Goal: Task Accomplishment & Management: Manage account settings

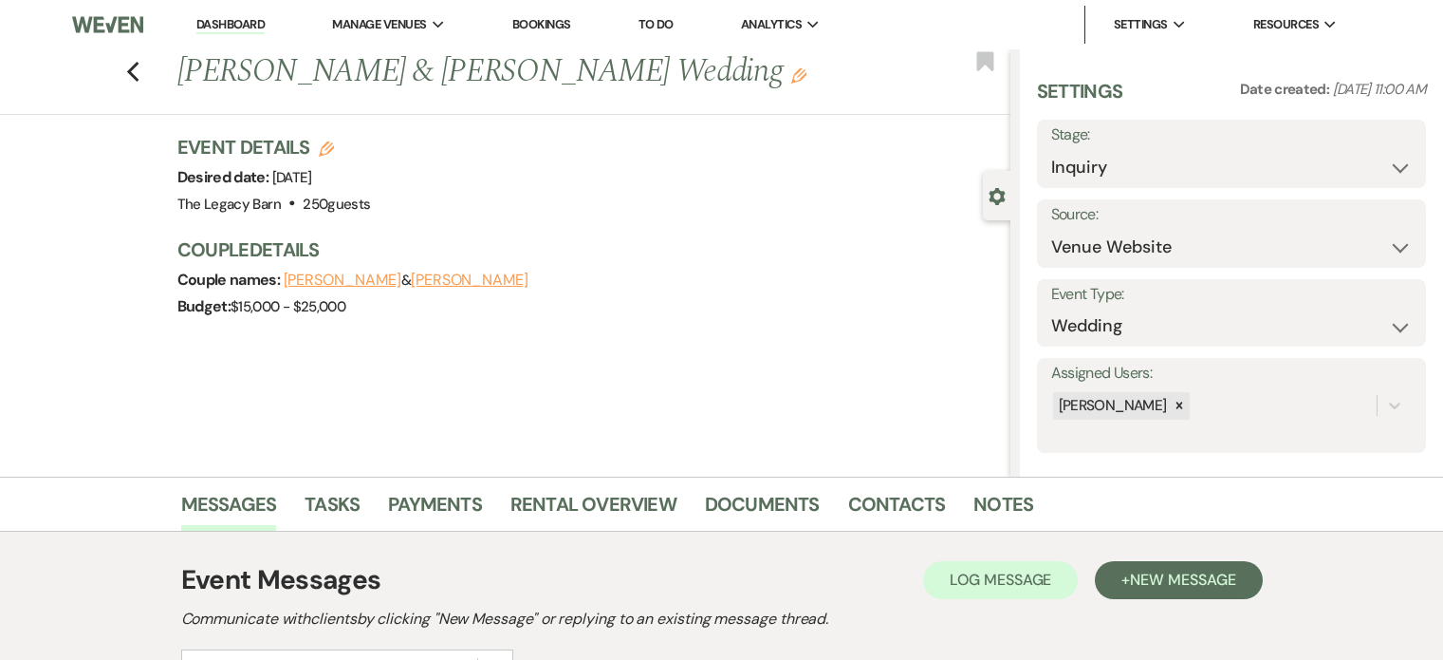
select select "5"
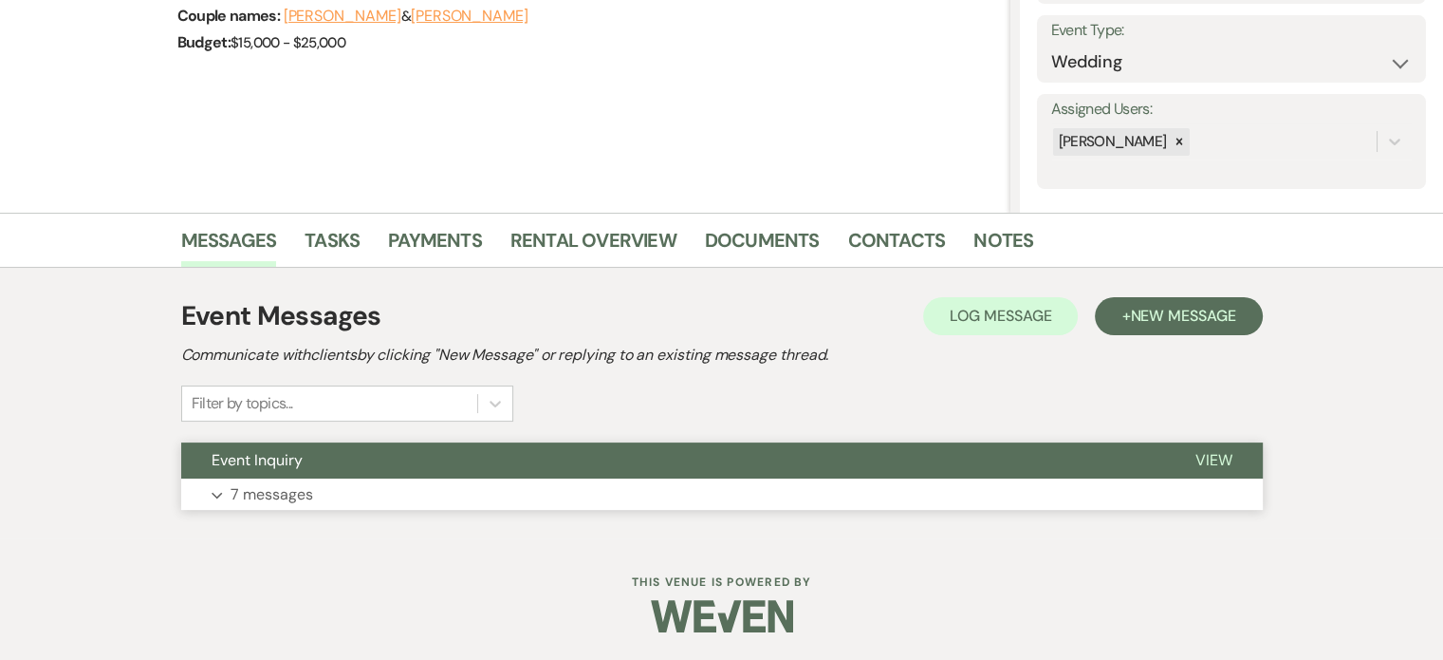
click at [789, 462] on button "Event Inquiry" at bounding box center [673, 460] width 984 height 36
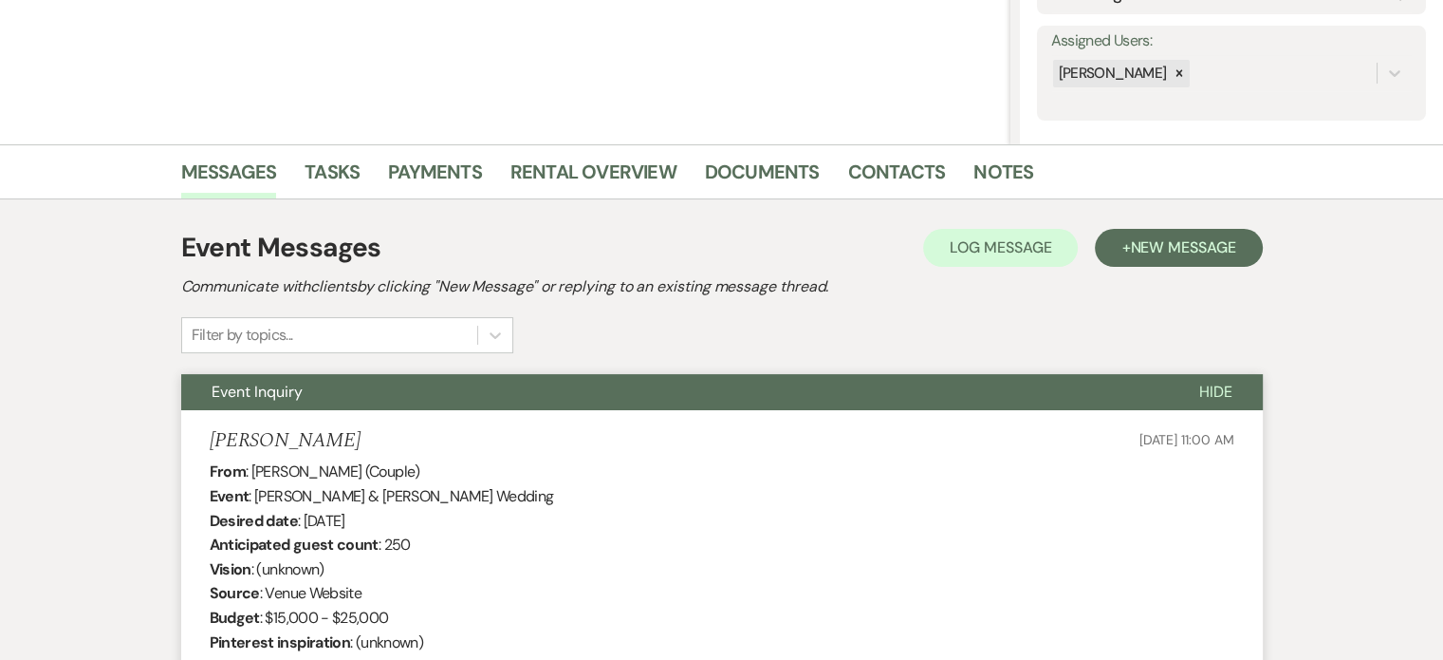
scroll to position [0, 0]
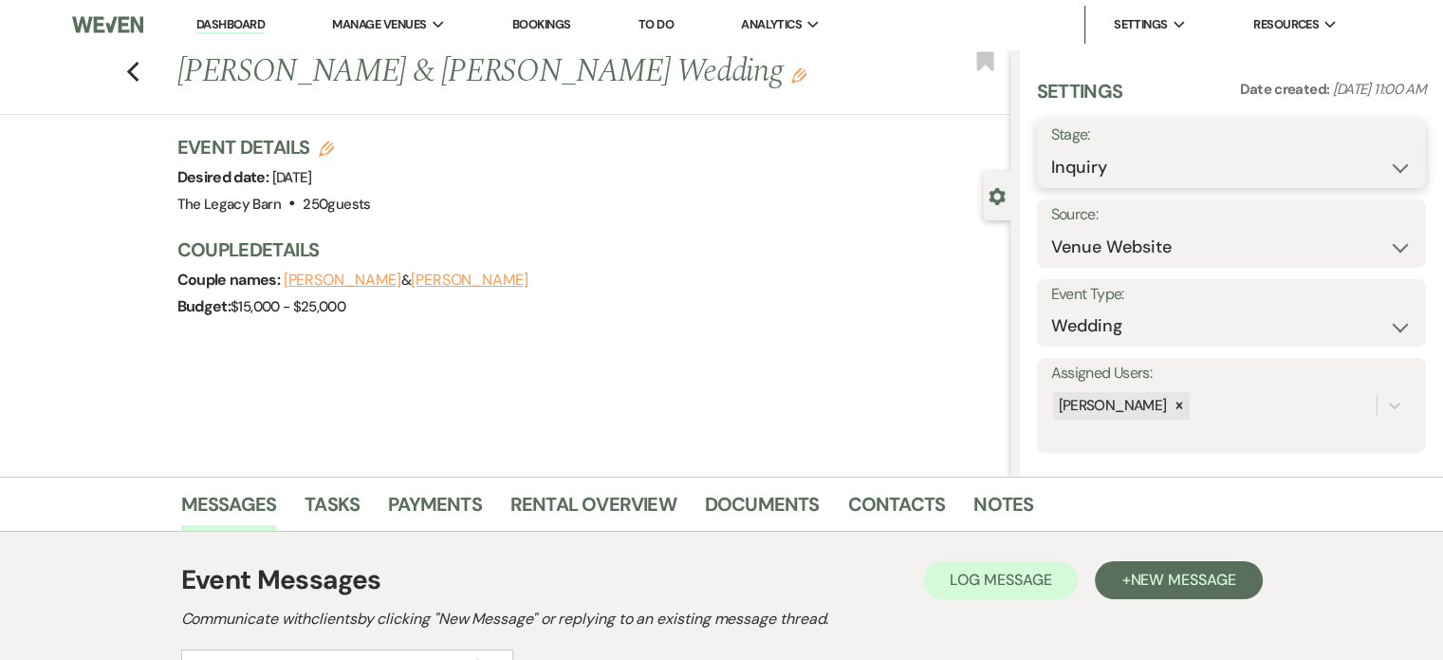
click at [1068, 171] on select "Inquiry Follow Up Tour Requested Tour Confirmed Toured Proposal Sent Booked Lost" at bounding box center [1231, 167] width 361 height 37
select select "8"
click at [1051, 149] on select "Inquiry Follow Up Tour Requested Tour Confirmed Toured Proposal Sent Booked Lost" at bounding box center [1231, 167] width 361 height 37
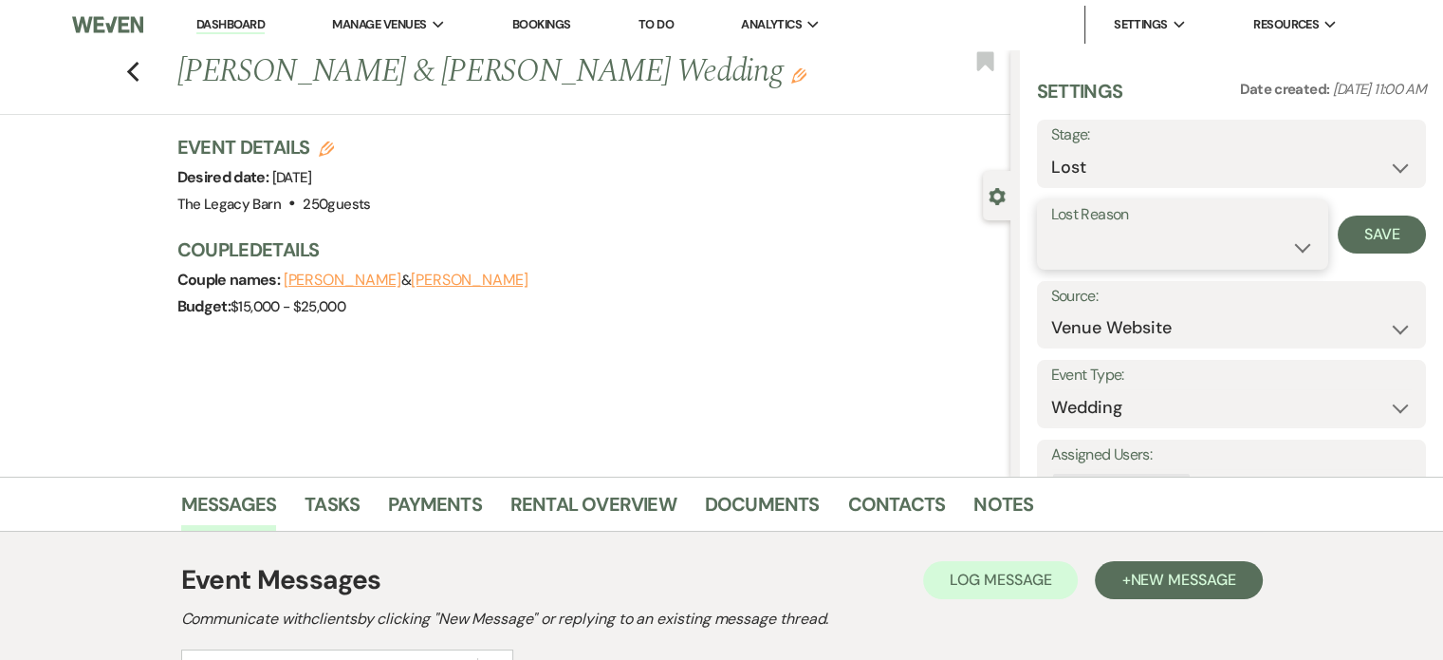
click at [1068, 230] on select "Booked Elsewhere Budget Date Unavailable No Response Not a Good Match Capacity …" at bounding box center [1182, 247] width 263 height 37
select select "6"
click at [1051, 229] on select "Booked Elsewhere Budget Date Unavailable No Response Not a Good Match Capacity …" at bounding box center [1182, 247] width 263 height 37
click at [1371, 226] on button "Save" at bounding box center [1382, 234] width 88 height 38
